Goal: Task Accomplishment & Management: Use online tool/utility

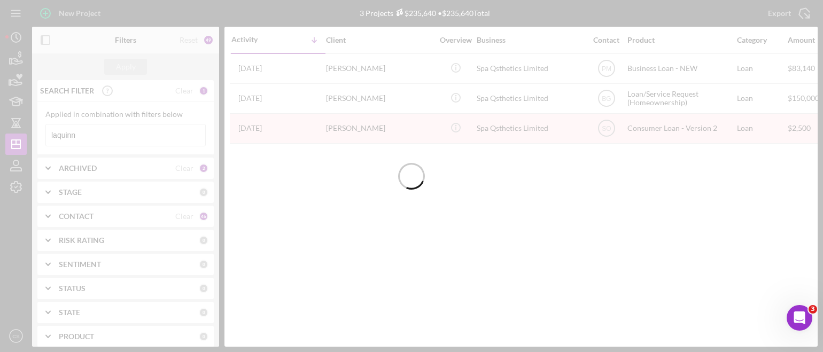
click at [79, 136] on input "laquinn" at bounding box center [125, 134] width 159 height 21
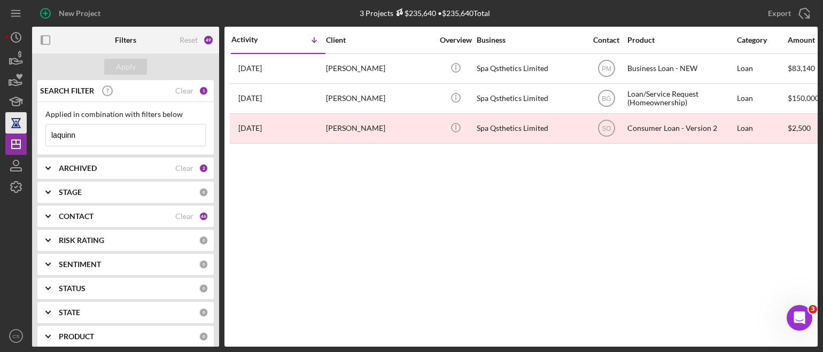
drag, startPoint x: 79, startPoint y: 137, endPoint x: 24, endPoint y: 132, distance: 55.3
click at [24, 132] on div "New Project 3 Projects $235,640 • $235,640 Total laquinn Export Icon/Export Fil…" at bounding box center [411, 173] width 812 height 347
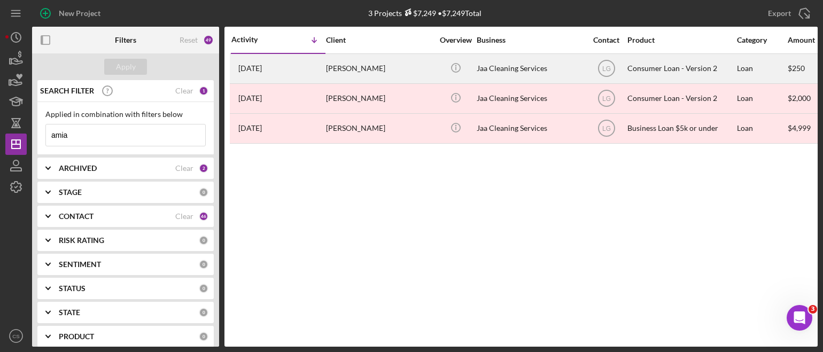
type input "amia"
click at [262, 68] on time "[DATE]" at bounding box center [250, 68] width 24 height 9
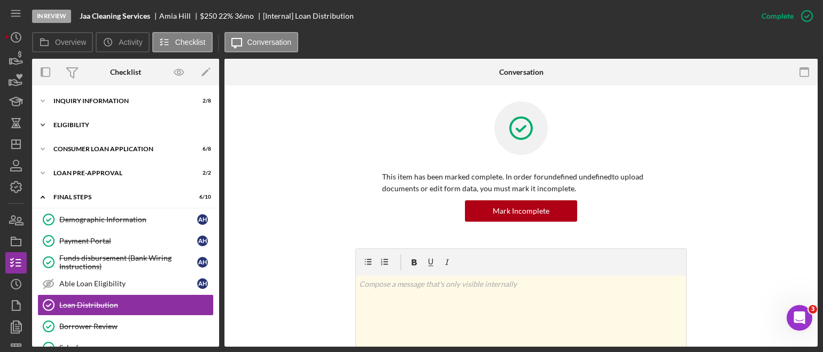
click at [44, 124] on polyline at bounding box center [42, 125] width 3 height 2
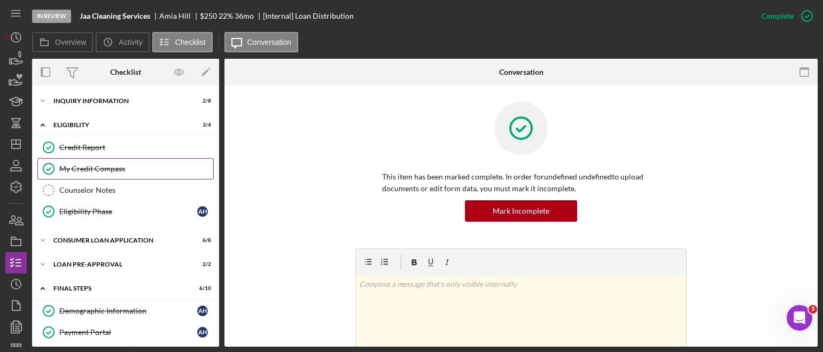
click at [71, 165] on div "My Credit Compass" at bounding box center [136, 169] width 154 height 9
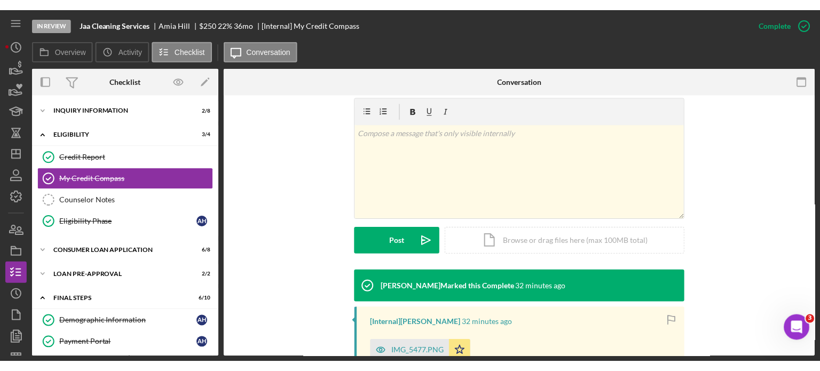
scroll to position [214, 0]
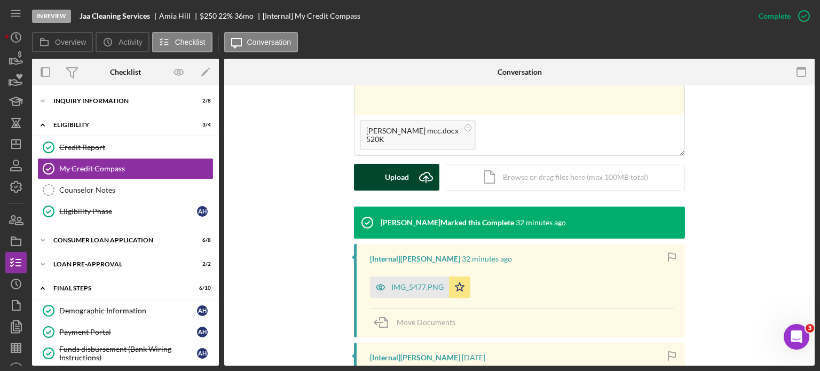
click at [424, 179] on icon "Icon/Upload" at bounding box center [426, 177] width 27 height 27
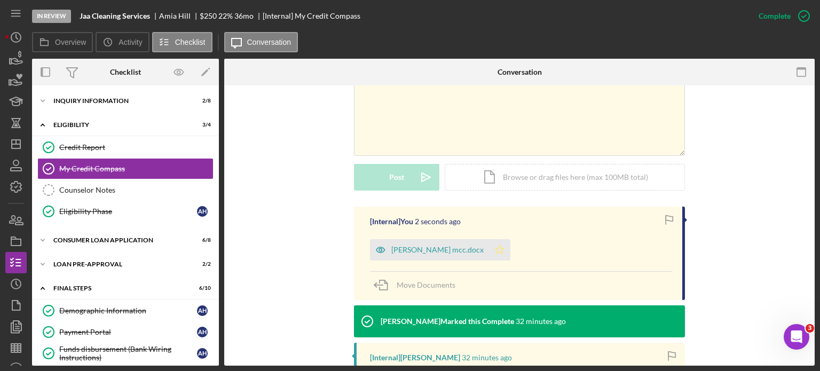
click at [489, 249] on icon "Icon/Star" at bounding box center [499, 249] width 21 height 21
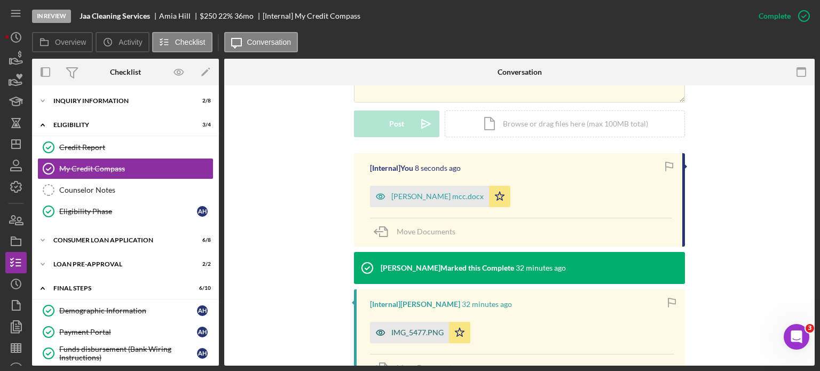
click at [401, 331] on div "IMG_5477.PNG" at bounding box center [418, 333] width 52 height 9
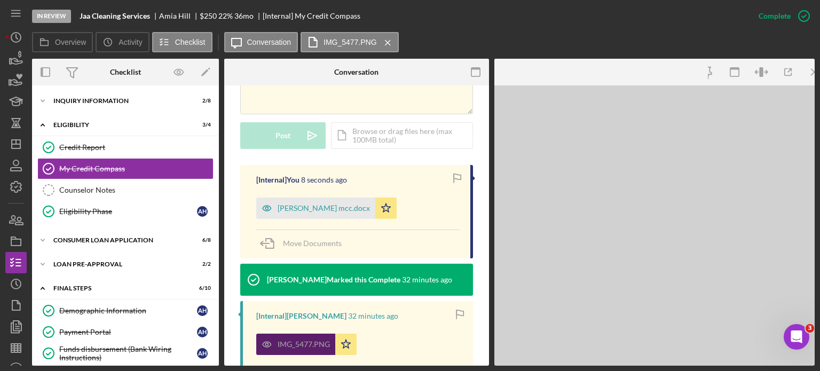
scroll to position [279, 0]
